Goal: Check status: Check status

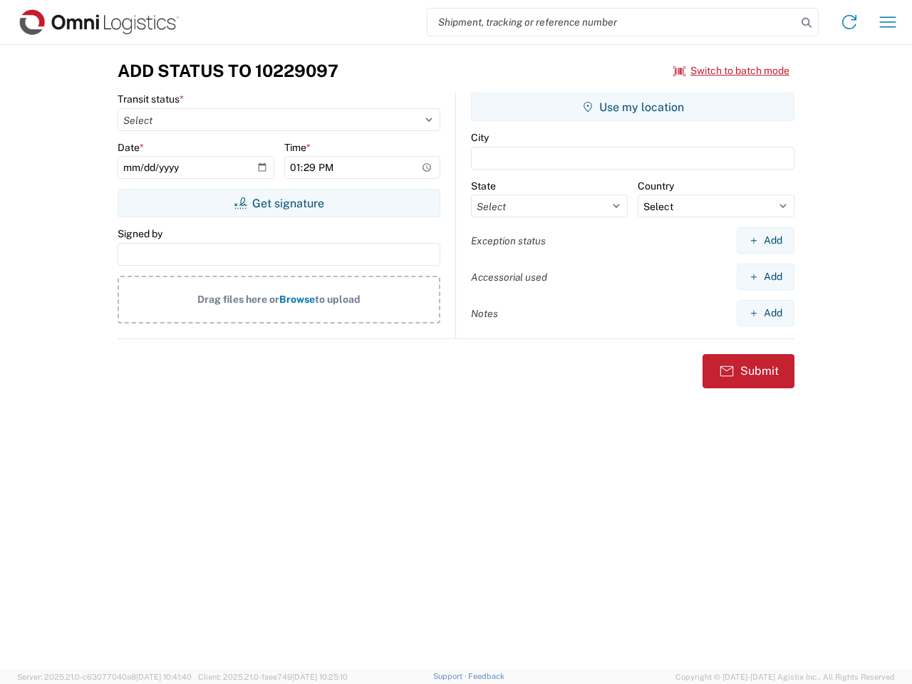
click at [612, 22] on input "search" at bounding box center [611, 22] width 369 height 27
click at [806, 23] on icon at bounding box center [806, 23] width 20 height 20
click at [849, 22] on icon at bounding box center [849, 22] width 23 height 23
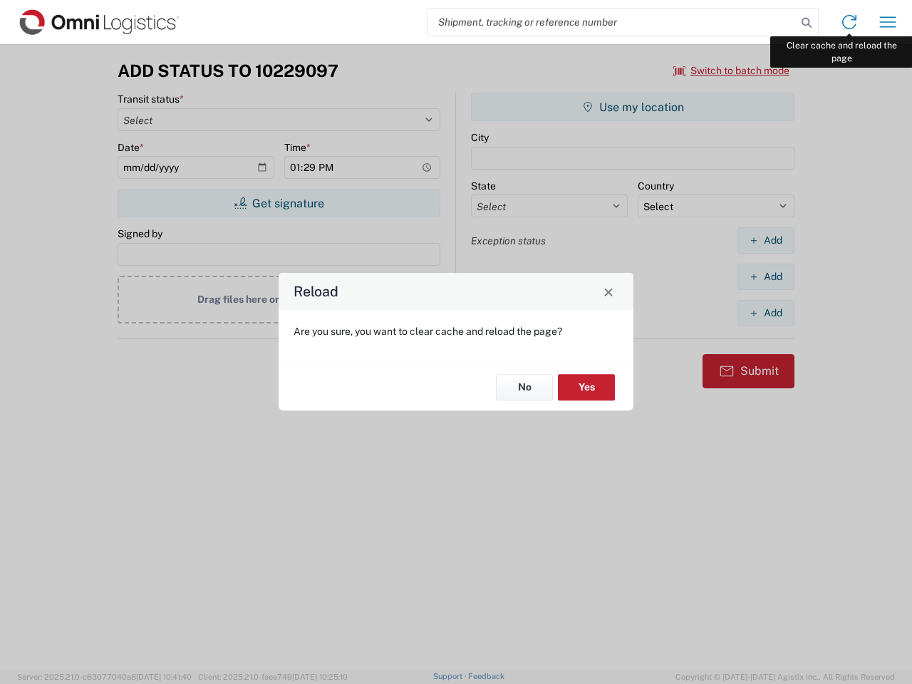
click at [888, 22] on div "Reload Are you sure, you want to clear cache and reload the page? No Yes" at bounding box center [456, 342] width 912 height 684
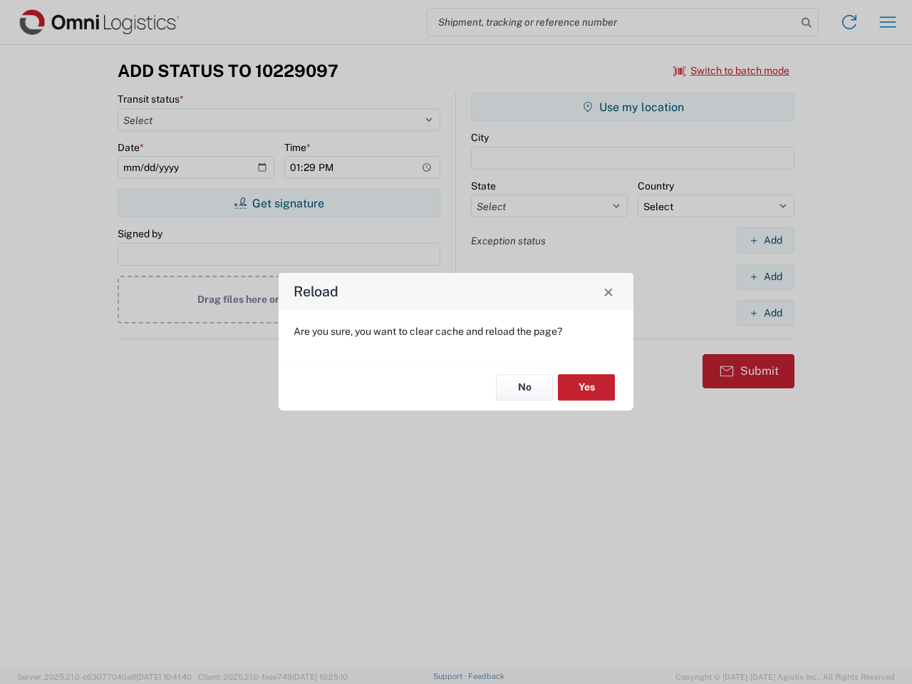
click at [732, 71] on div "Reload Are you sure, you want to clear cache and reload the page? No Yes" at bounding box center [456, 342] width 912 height 684
click at [279, 203] on div "Reload Are you sure, you want to clear cache and reload the page? No Yes" at bounding box center [456, 342] width 912 height 684
click at [633, 107] on div "Reload Are you sure, you want to clear cache and reload the page? No Yes" at bounding box center [456, 342] width 912 height 684
click at [765, 240] on div "Reload Are you sure, you want to clear cache and reload the page? No Yes" at bounding box center [456, 342] width 912 height 684
click at [765, 276] on div "Reload Are you sure, you want to clear cache and reload the page? No Yes" at bounding box center [456, 342] width 912 height 684
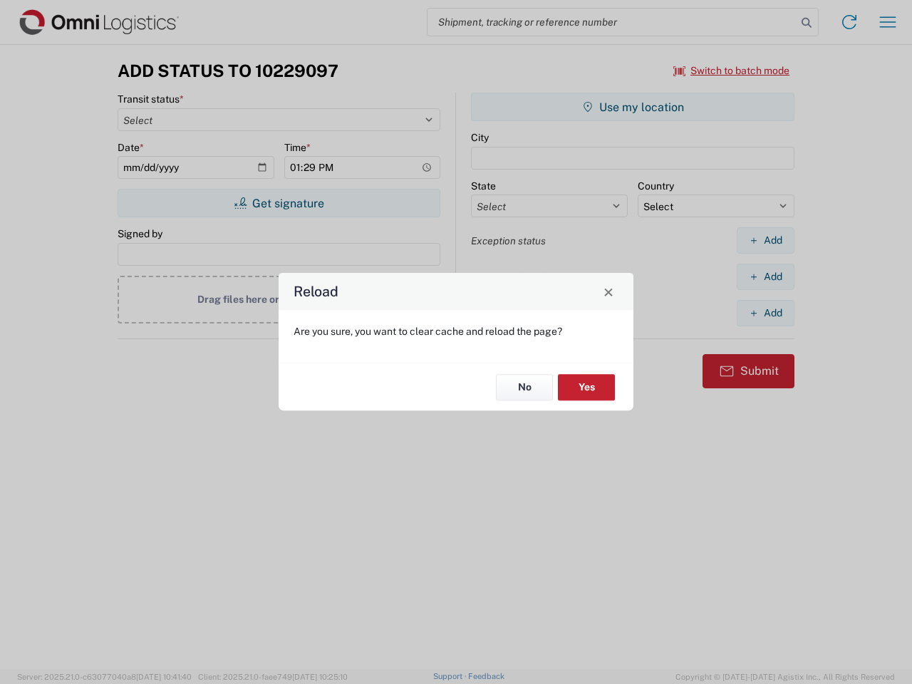
click at [765, 313] on div "Reload Are you sure, you want to clear cache and reload the page? No Yes" at bounding box center [456, 342] width 912 height 684
